Goal: Task Accomplishment & Management: Complete application form

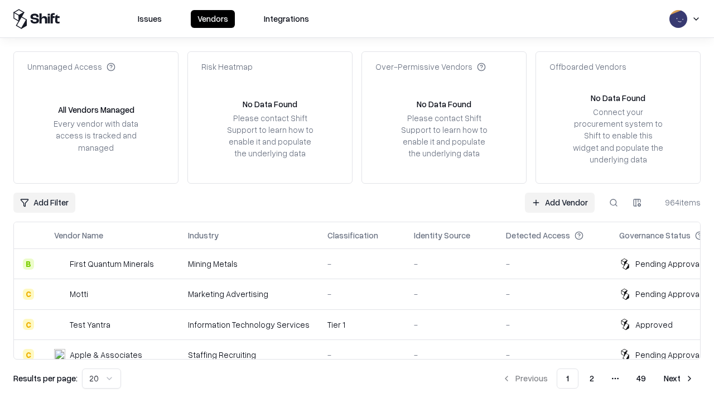
click at [559, 202] on link "Add Vendor" at bounding box center [560, 202] width 70 height 20
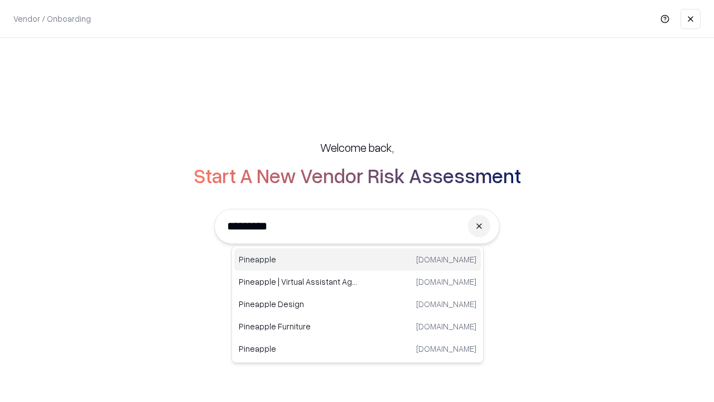
click at [358, 259] on div "Pineapple [DOMAIN_NAME]" at bounding box center [357, 259] width 247 height 22
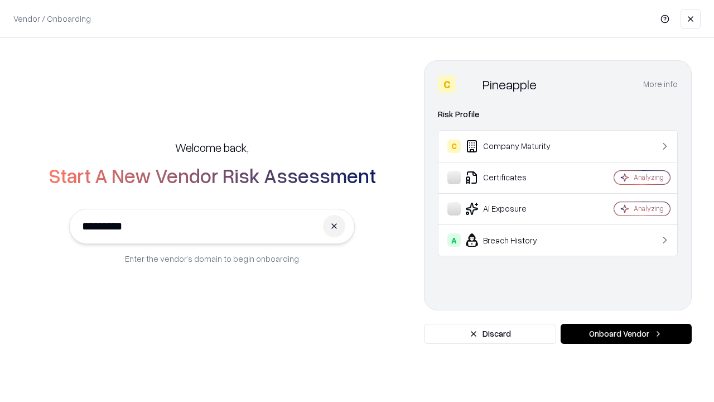
type input "*********"
click at [626, 334] on button "Onboard Vendor" at bounding box center [626, 334] width 131 height 20
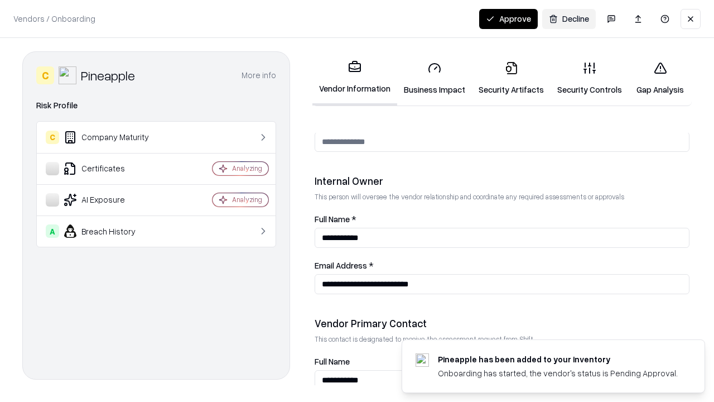
scroll to position [578, 0]
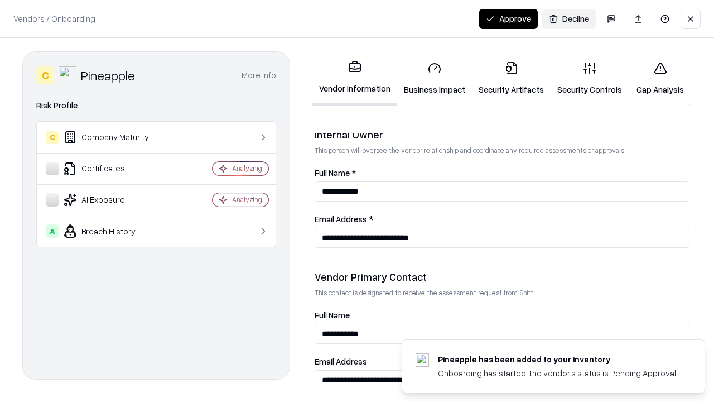
click at [511, 78] on link "Security Artifacts" at bounding box center [511, 78] width 79 height 52
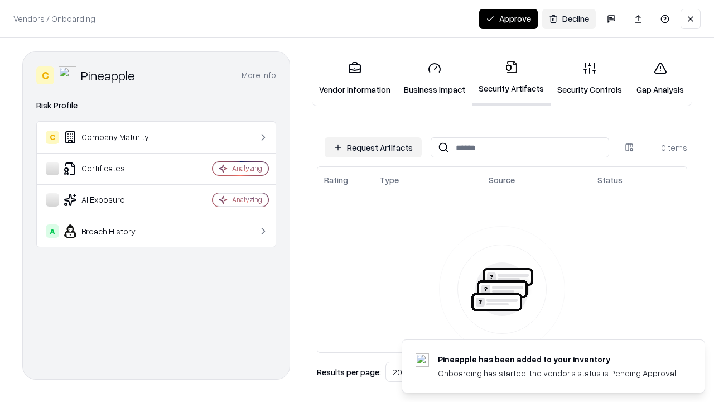
click at [373, 147] on button "Request Artifacts" at bounding box center [373, 147] width 97 height 20
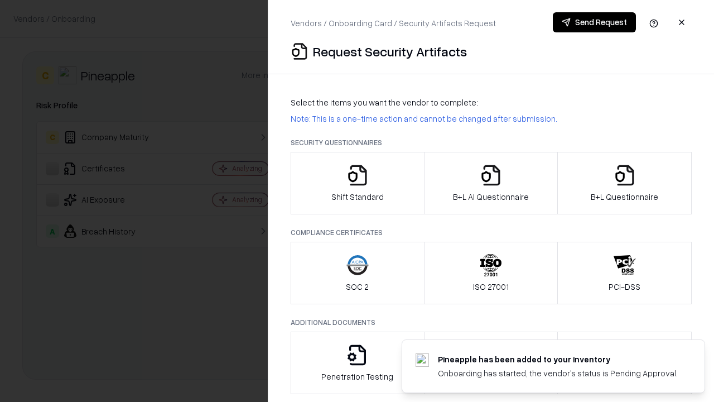
click at [624, 183] on icon "button" at bounding box center [625, 175] width 22 height 22
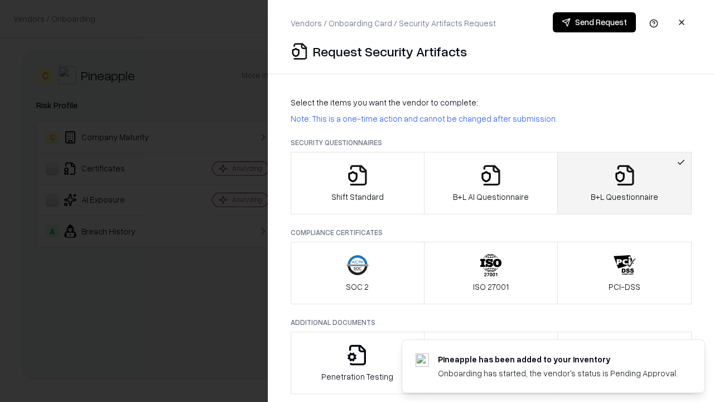
click at [490, 183] on icon "button" at bounding box center [491, 175] width 22 height 22
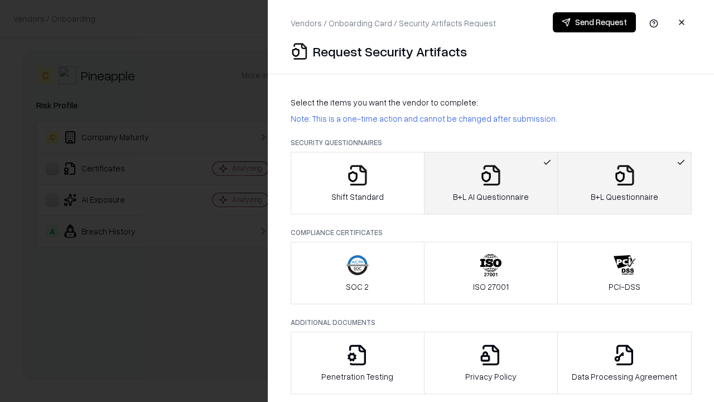
click at [594, 22] on button "Send Request" at bounding box center [594, 22] width 83 height 20
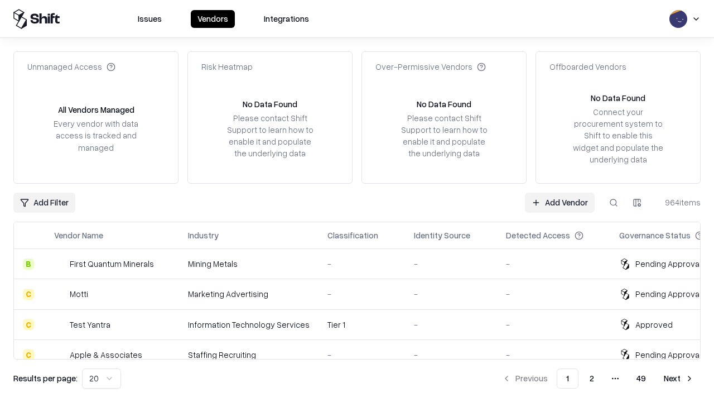
click at [559, 202] on link "Add Vendor" at bounding box center [560, 202] width 70 height 20
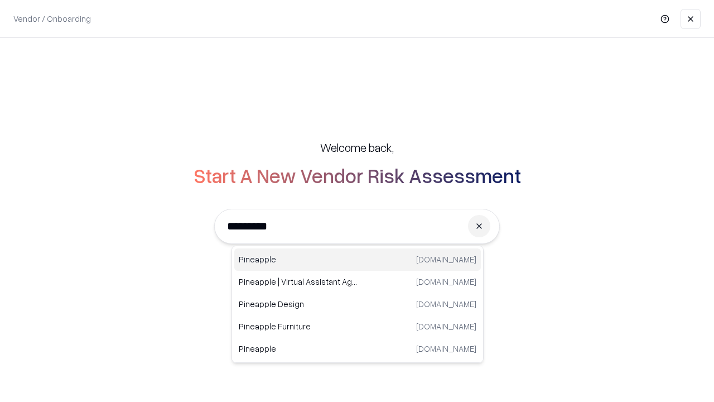
click at [358, 259] on div "Pineapple [DOMAIN_NAME]" at bounding box center [357, 259] width 247 height 22
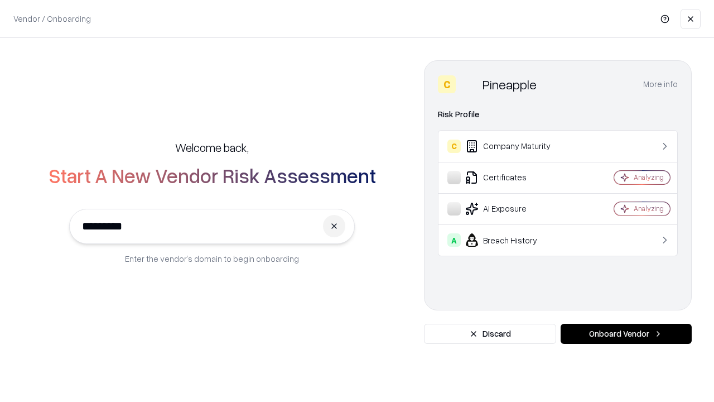
type input "*********"
click at [626, 334] on button "Onboard Vendor" at bounding box center [626, 334] width 131 height 20
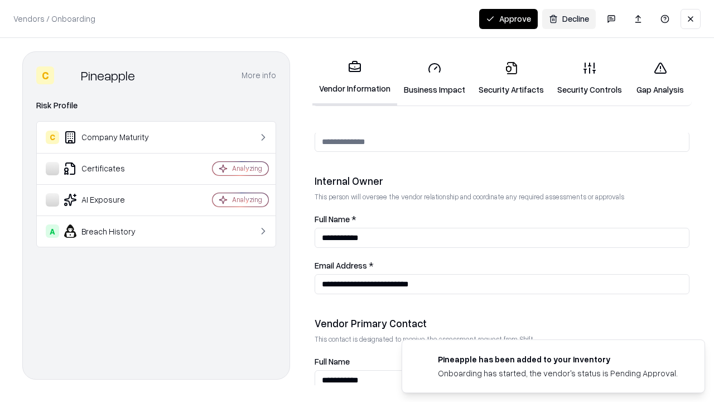
scroll to position [578, 0]
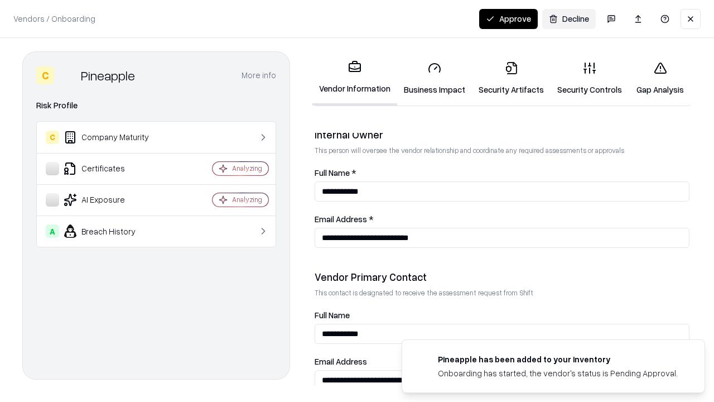
click at [508, 18] on button "Approve" at bounding box center [508, 19] width 59 height 20
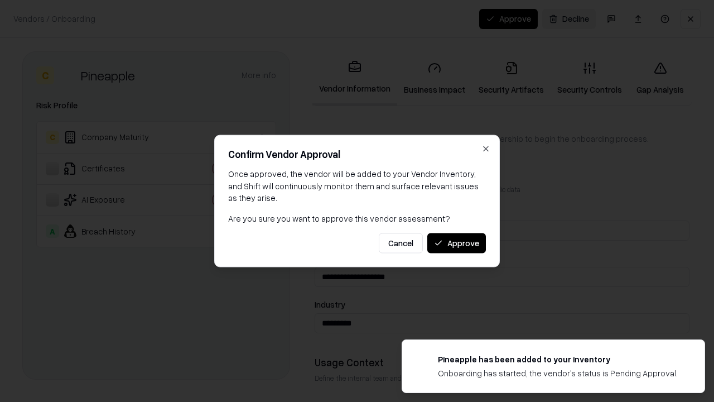
click at [456, 243] on button "Approve" at bounding box center [456, 243] width 59 height 20
